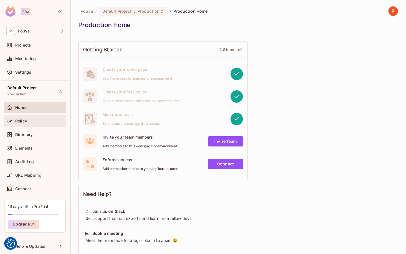
click at [40, 124] on div "Policy" at bounding box center [35, 120] width 58 height 7
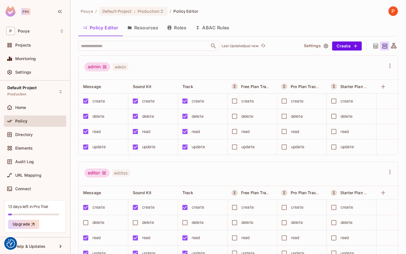
click at [141, 29] on button "Resources" at bounding box center [143, 28] width 40 height 14
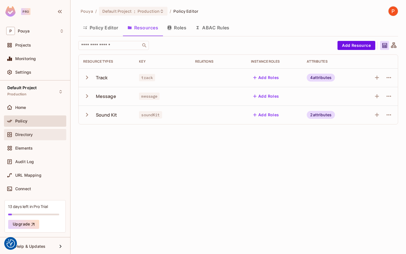
click at [35, 133] on div "Directory" at bounding box center [39, 134] width 49 height 5
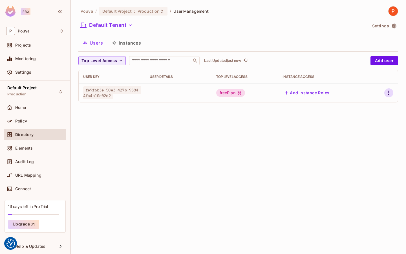
click at [388, 92] on icon "button" at bounding box center [388, 92] width 7 height 7
click at [376, 104] on li "Edit" at bounding box center [364, 105] width 50 height 12
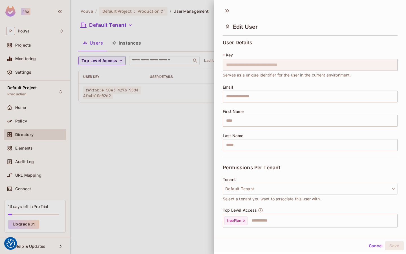
scroll to position [51, 0]
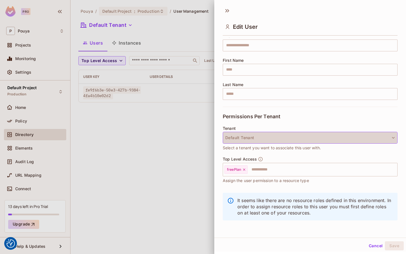
click at [354, 132] on button "Default Tenant" at bounding box center [310, 138] width 175 height 12
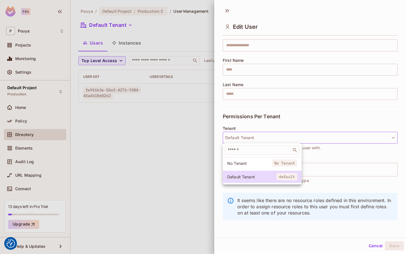
click at [354, 123] on div at bounding box center [203, 127] width 406 height 254
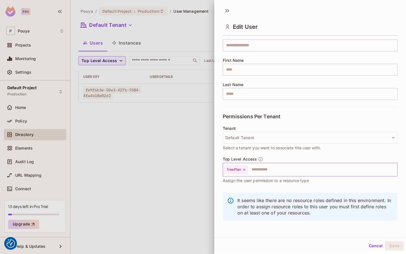
scroll to position [0, 0]
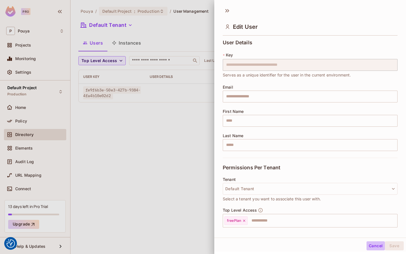
click at [372, 244] on button "Cancel" at bounding box center [375, 245] width 18 height 9
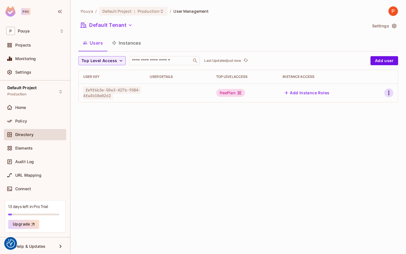
click at [389, 91] on icon "button" at bounding box center [388, 92] width 1 height 5
click at [363, 114] on span "Edit Attributes" at bounding box center [368, 118] width 31 height 9
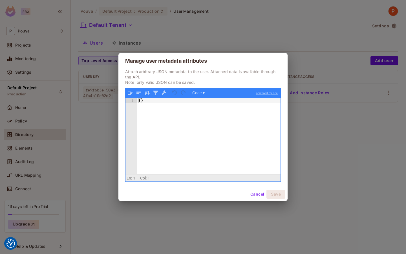
click at [253, 196] on button "Cancel" at bounding box center [257, 193] width 18 height 9
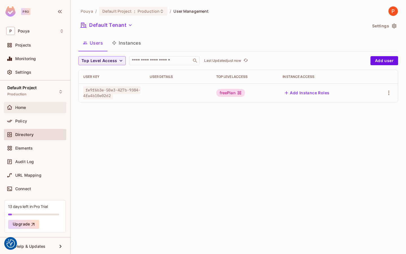
click at [29, 109] on div "Home" at bounding box center [39, 107] width 49 height 5
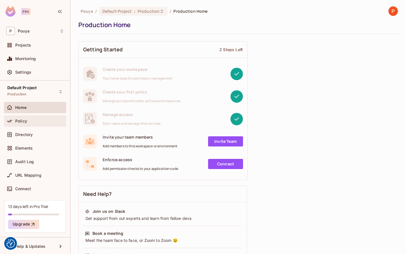
click at [46, 115] on div "Policy" at bounding box center [35, 120] width 62 height 11
